Goal: Information Seeking & Learning: Check status

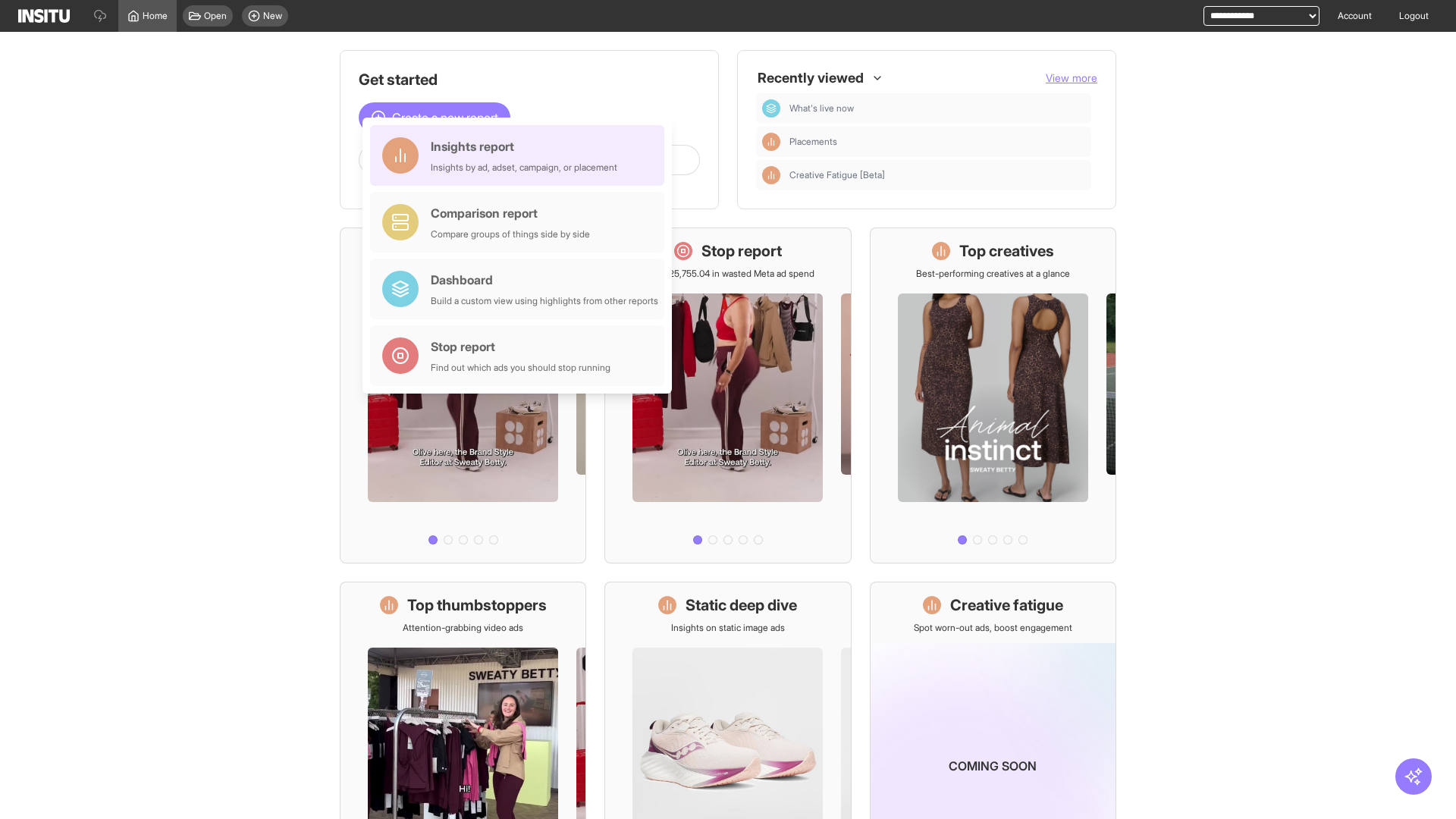
click at [521, 156] on div "Insights report Insights by ad, adset, campaign, or placement" at bounding box center [524, 155] width 187 height 36
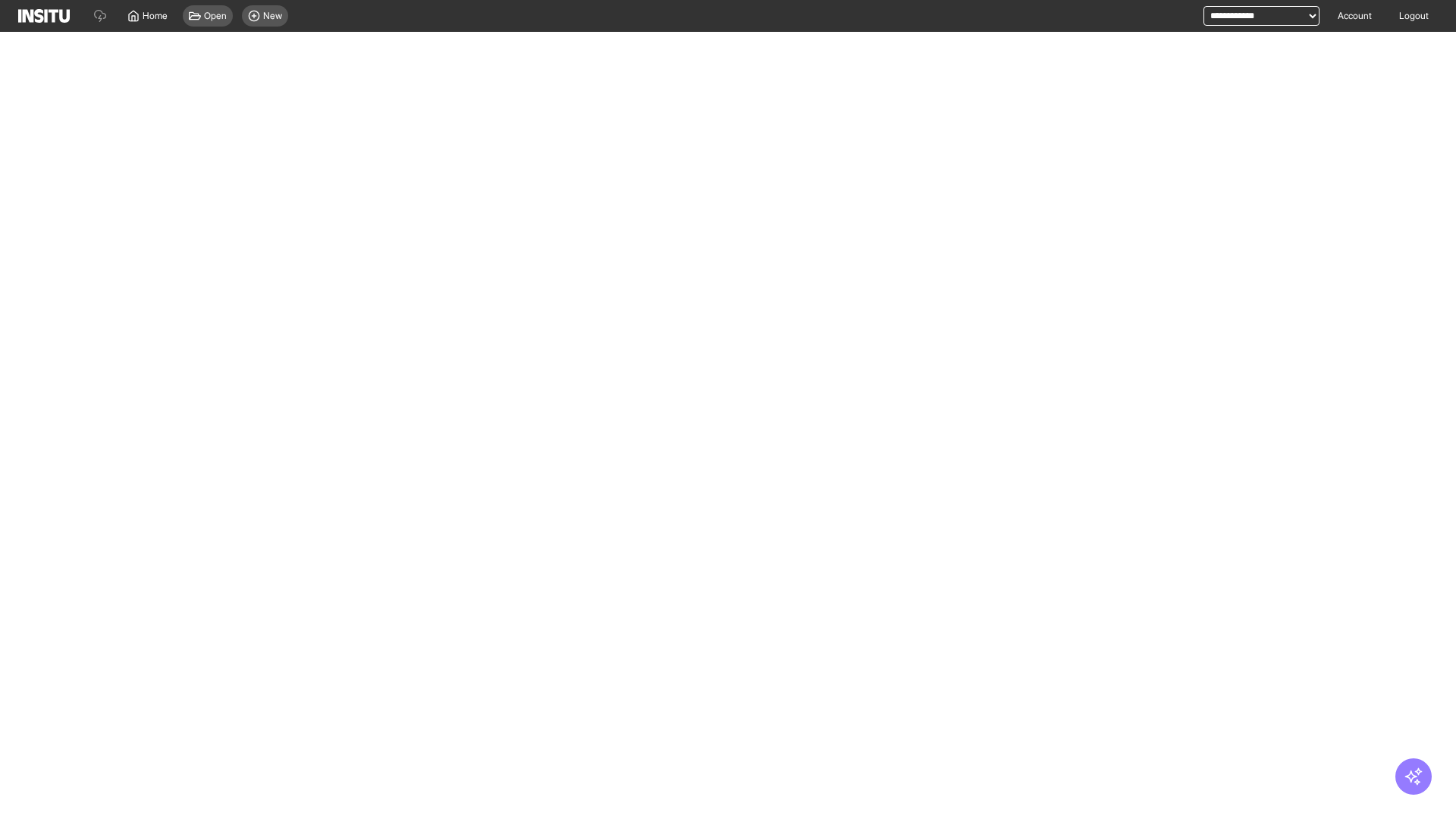
select select "**"
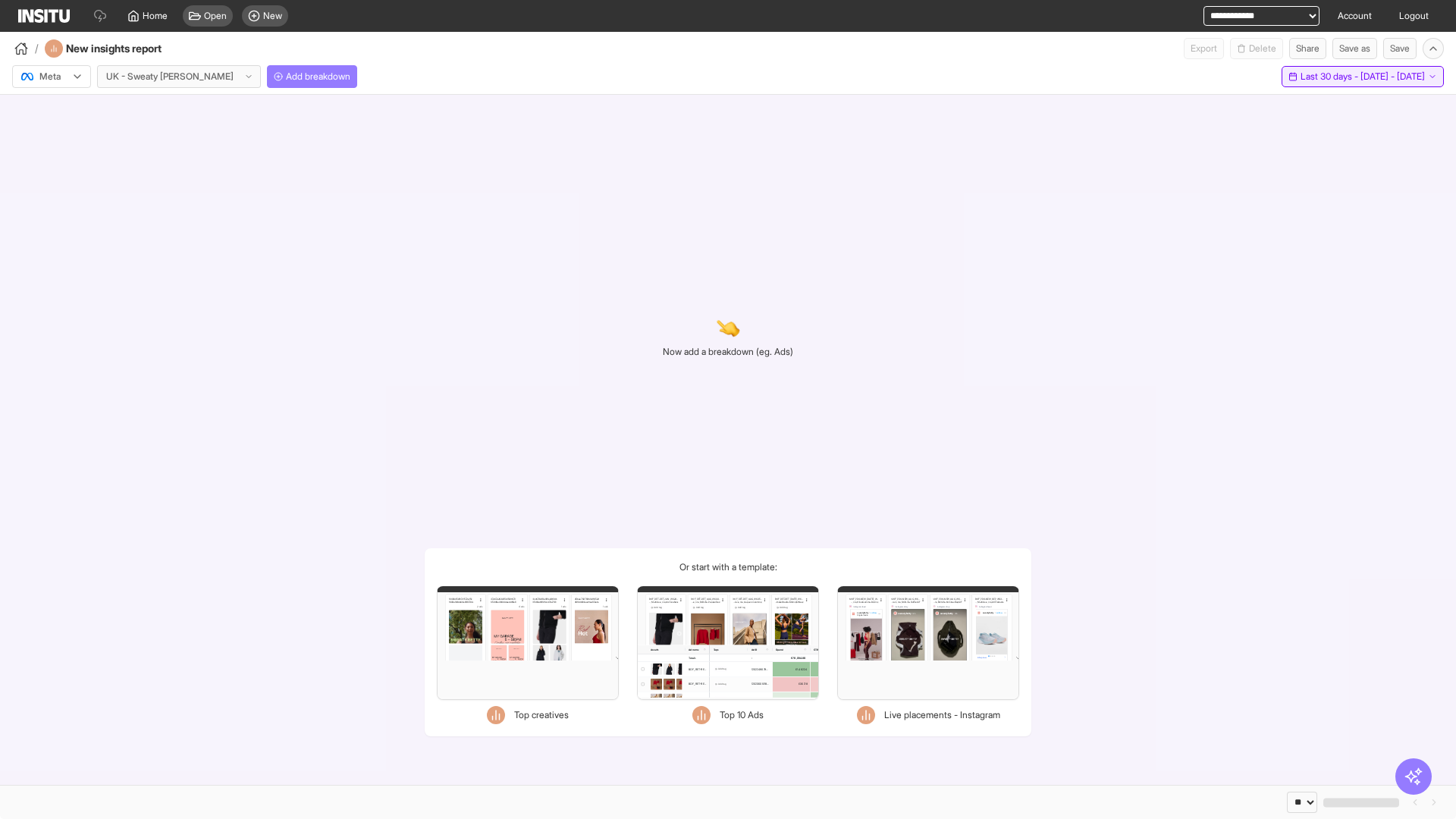
click at [1331, 77] on span "Last 30 days - [DATE] - [DATE]" at bounding box center [1363, 77] width 124 height 12
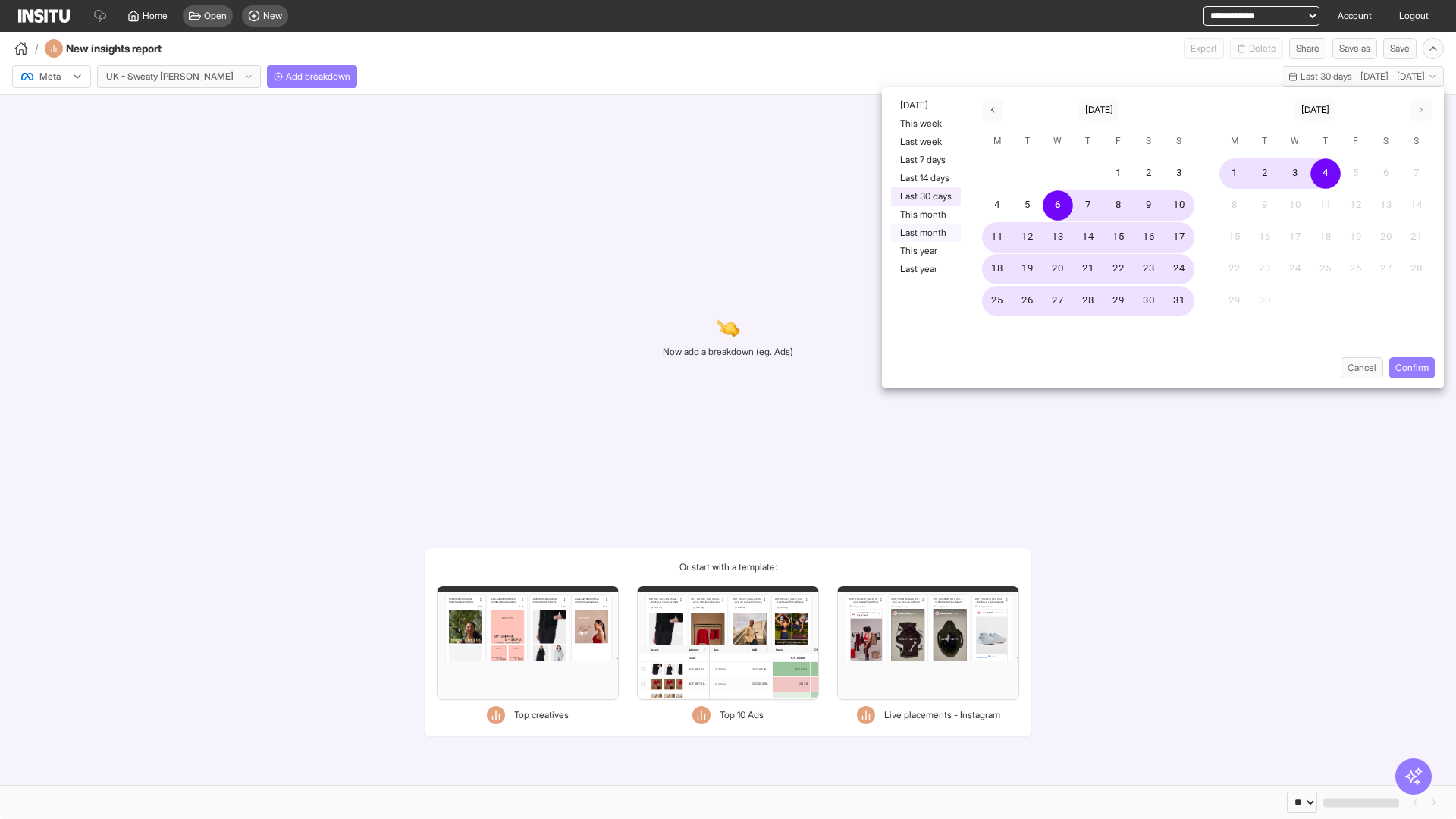
click at [925, 232] on button "Last month" at bounding box center [926, 232] width 70 height 18
